Goal: Find specific page/section: Find specific page/section

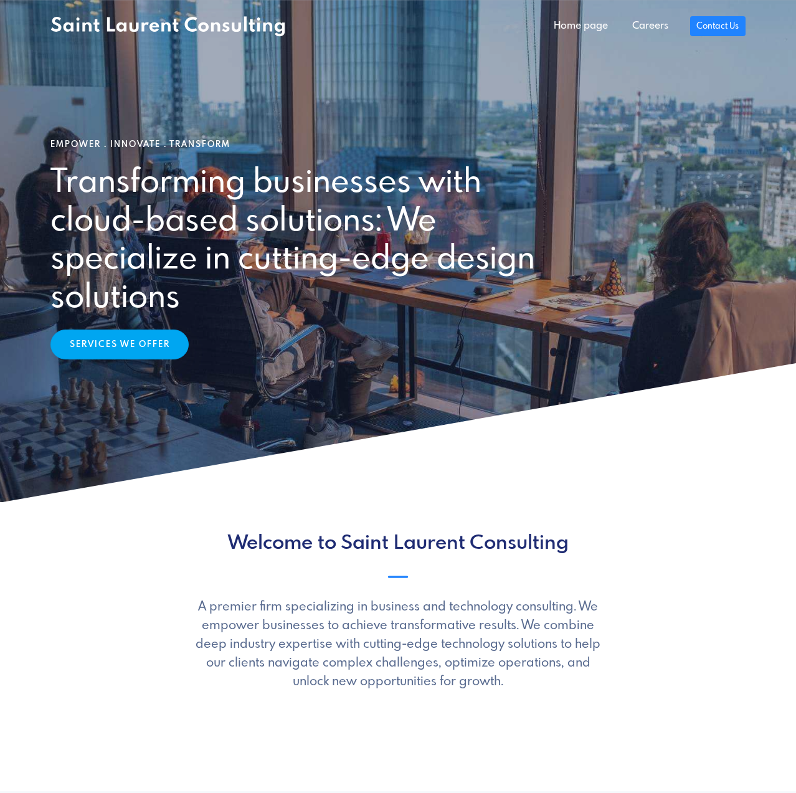
click at [130, 347] on link "Services We Offer" at bounding box center [119, 344] width 138 height 30
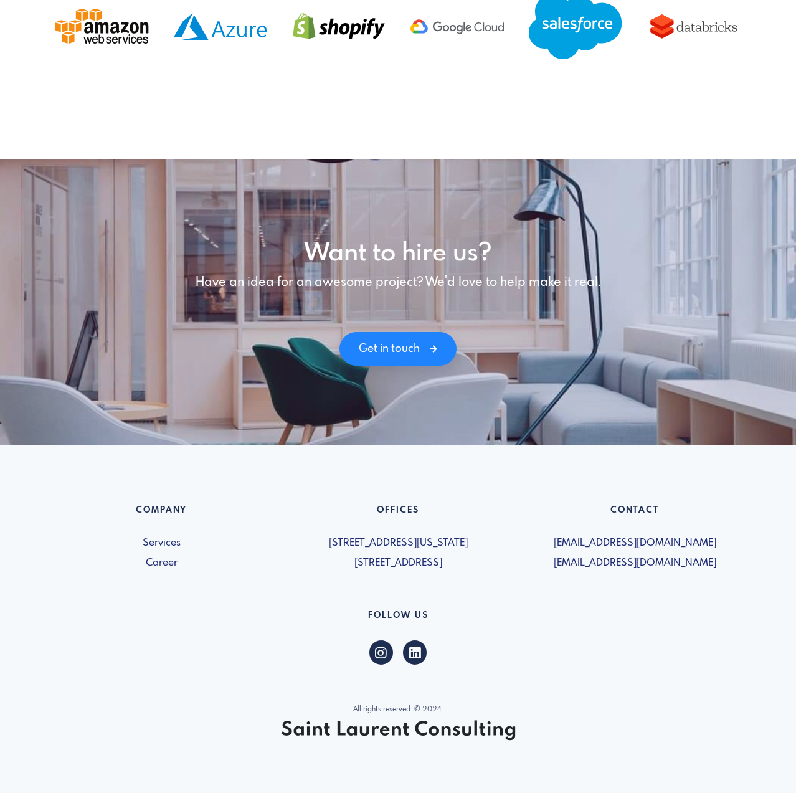
scroll to position [1481, 0]
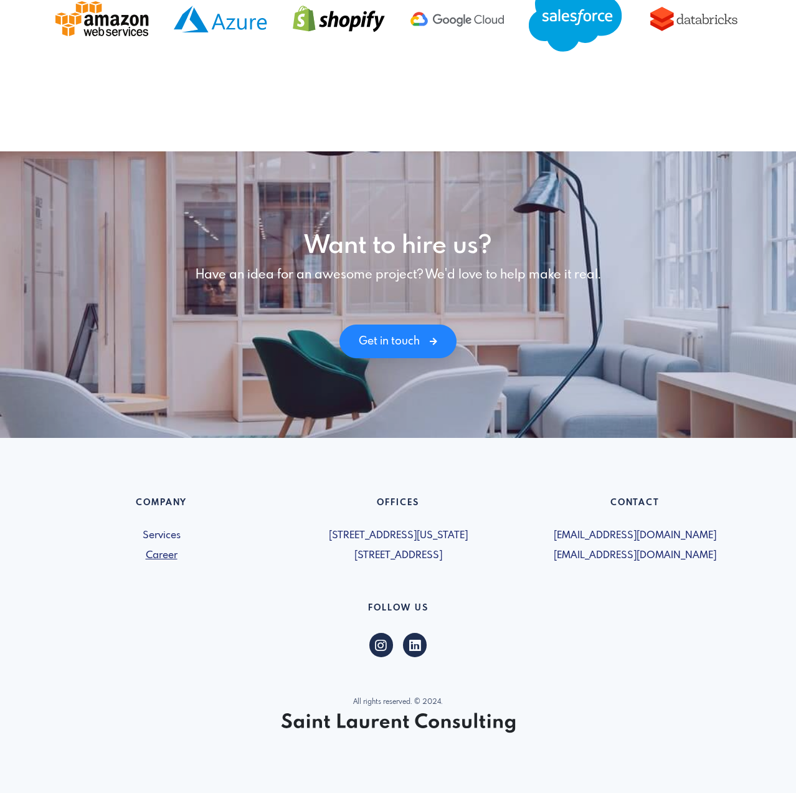
click at [161, 549] on link "Career" at bounding box center [161, 555] width 222 height 15
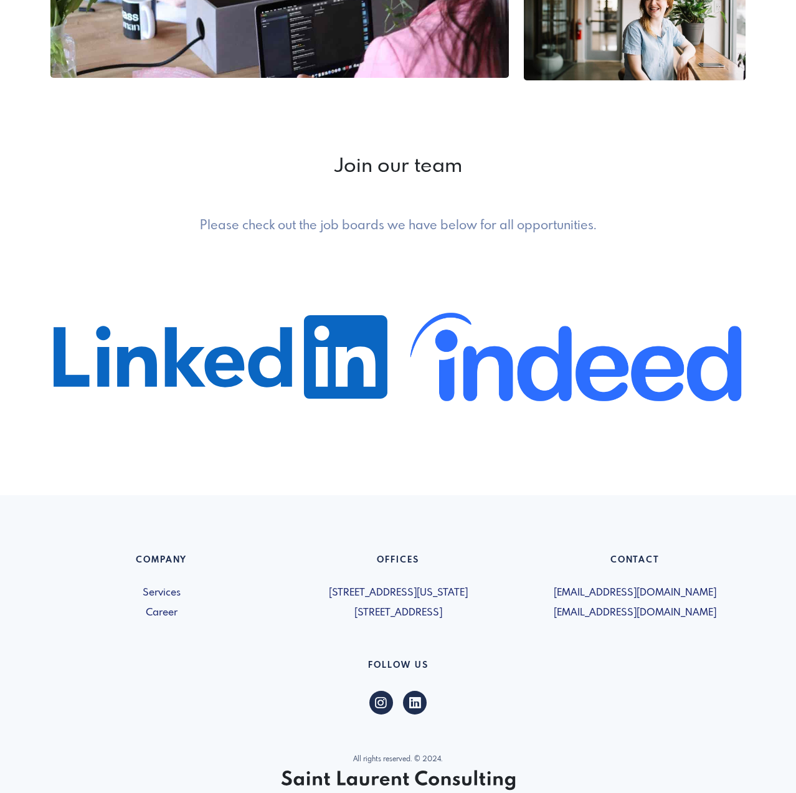
scroll to position [498, 0]
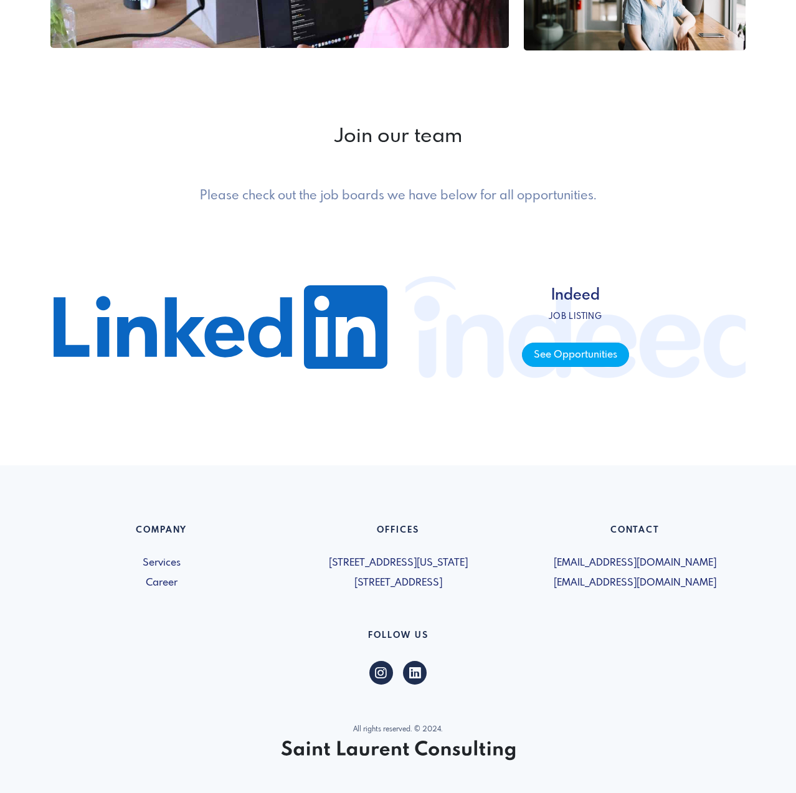
click at [564, 353] on span "See Opportunities" at bounding box center [575, 354] width 106 height 24
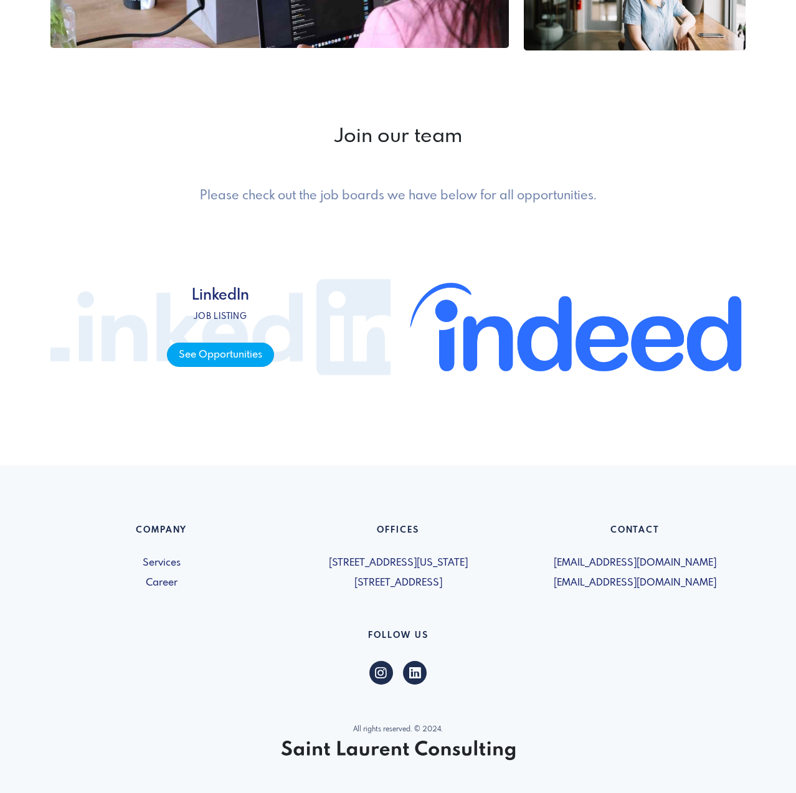
click at [224, 350] on span "See Opportunities" at bounding box center [220, 354] width 106 height 24
